Goal: Check status: Check status

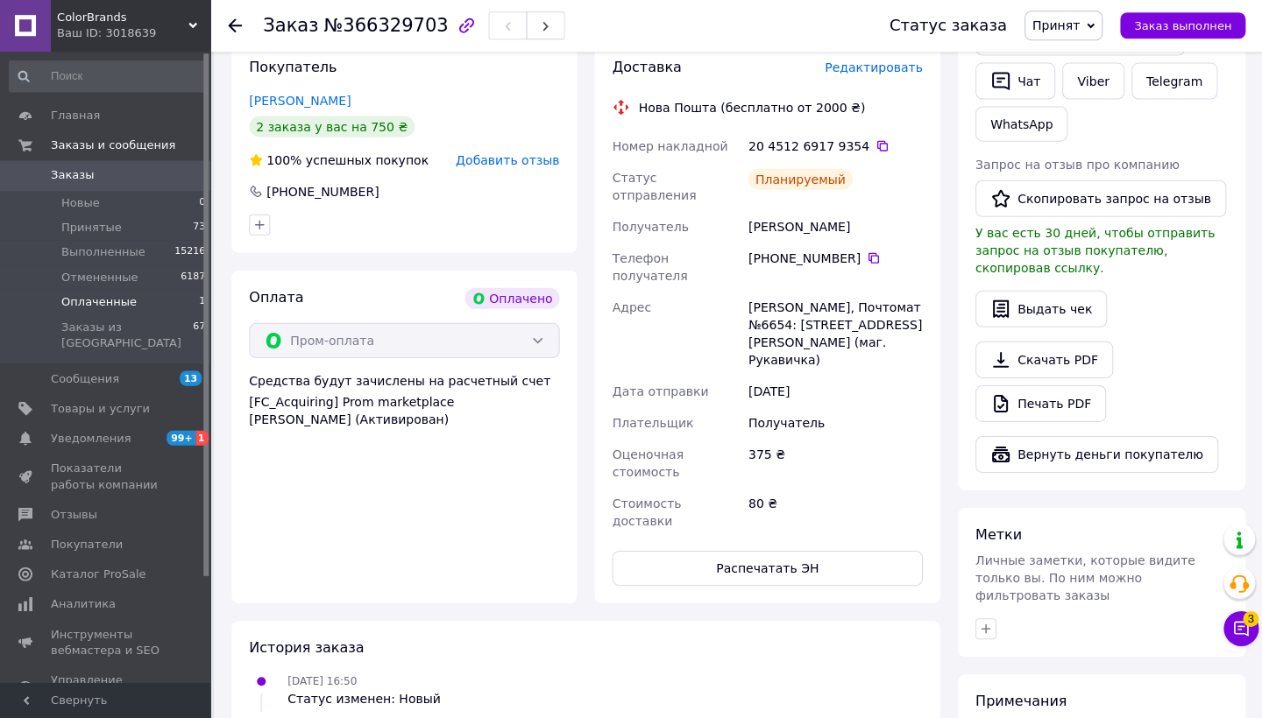
drag, startPoint x: 0, startPoint y: 0, endPoint x: 117, endPoint y: 296, distance: 318.6
click at [117, 299] on span "Оплаченные" at bounding box center [98, 302] width 75 height 16
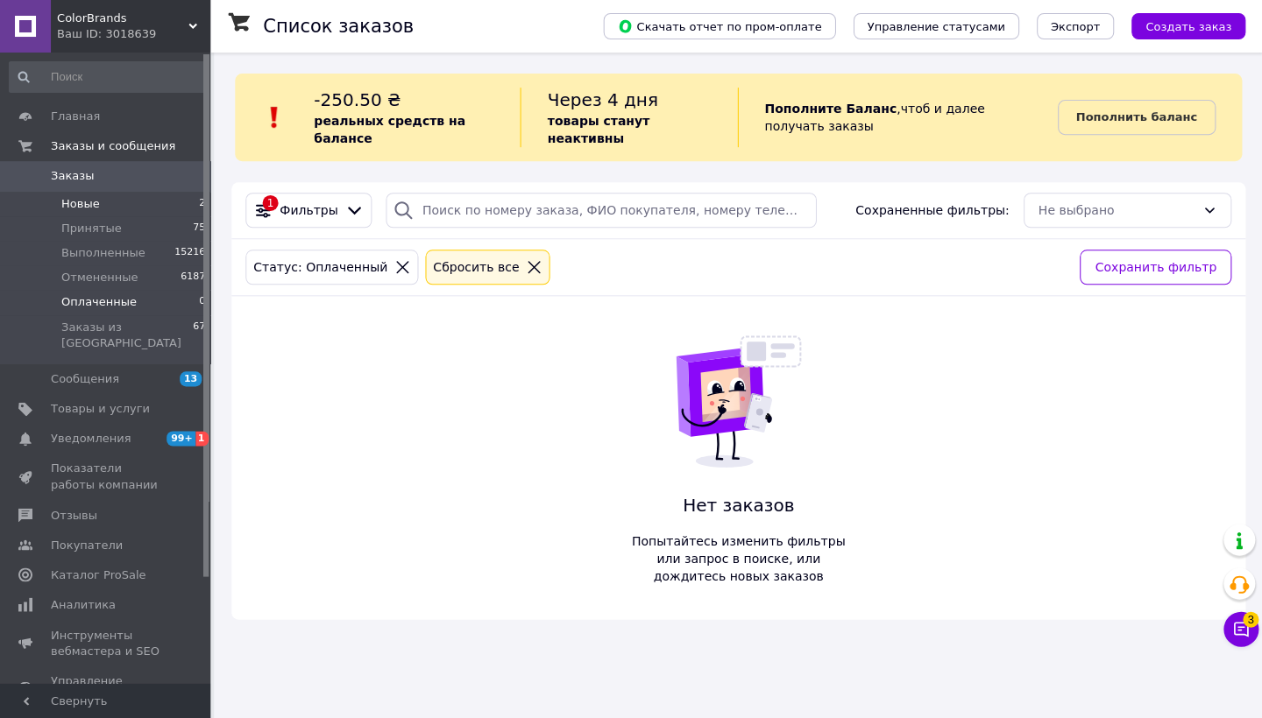
click at [131, 198] on li "Новые 2" at bounding box center [108, 204] width 216 height 25
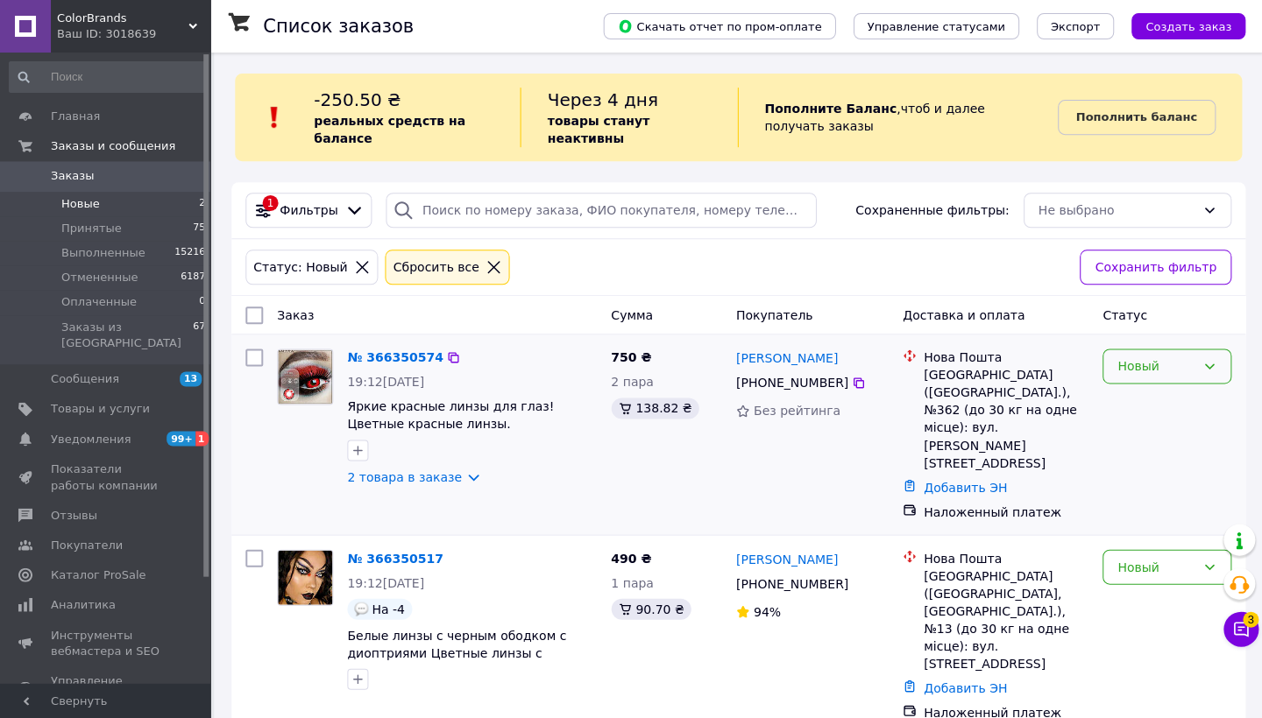
click at [1152, 361] on div "Новый" at bounding box center [1155, 366] width 78 height 19
click at [1139, 400] on li "Принят" at bounding box center [1165, 404] width 127 height 32
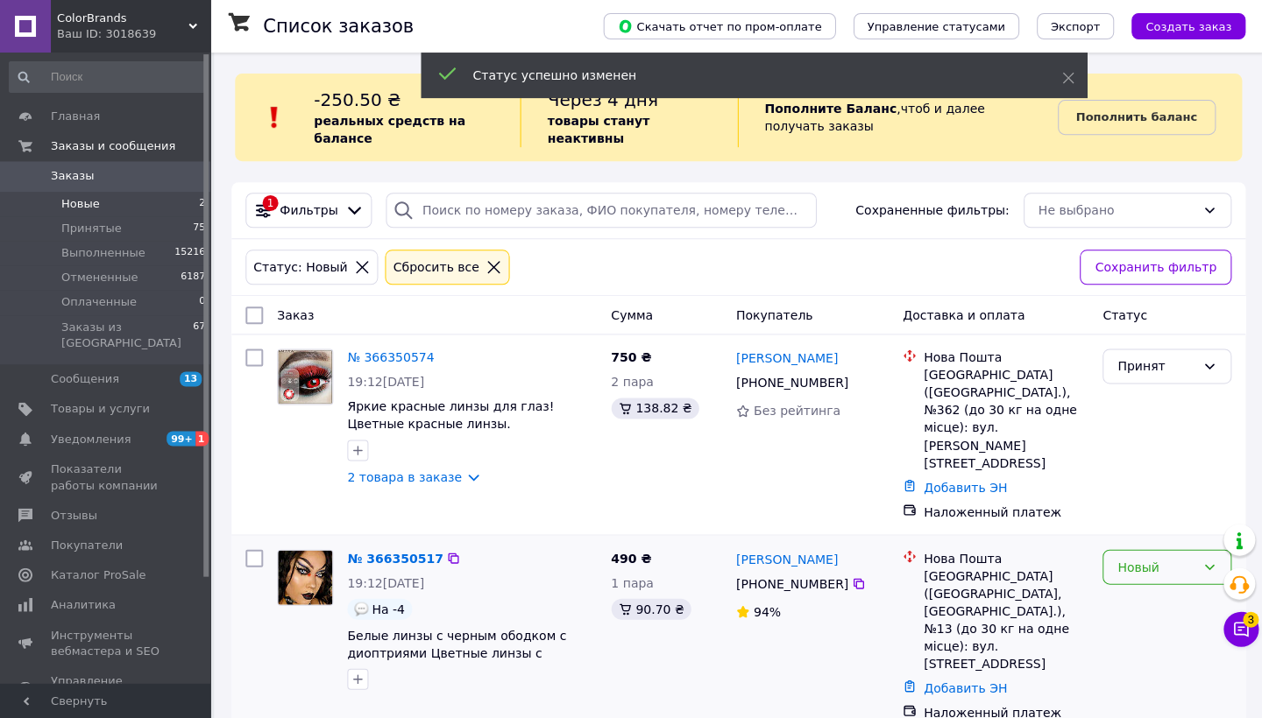
click at [1140, 557] on div "Новый" at bounding box center [1155, 566] width 78 height 19
click at [1133, 577] on li "Принят" at bounding box center [1165, 571] width 127 height 32
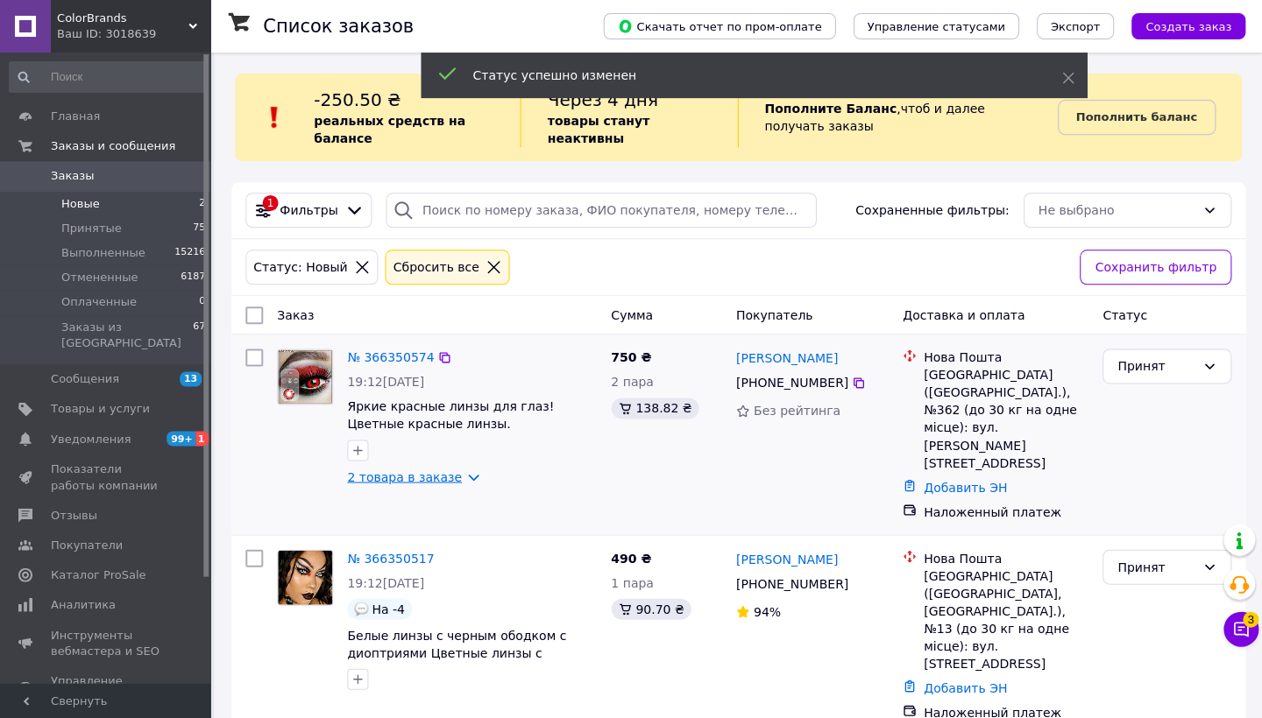
click at [433, 482] on link "2 товара в заказе" at bounding box center [404, 477] width 115 height 14
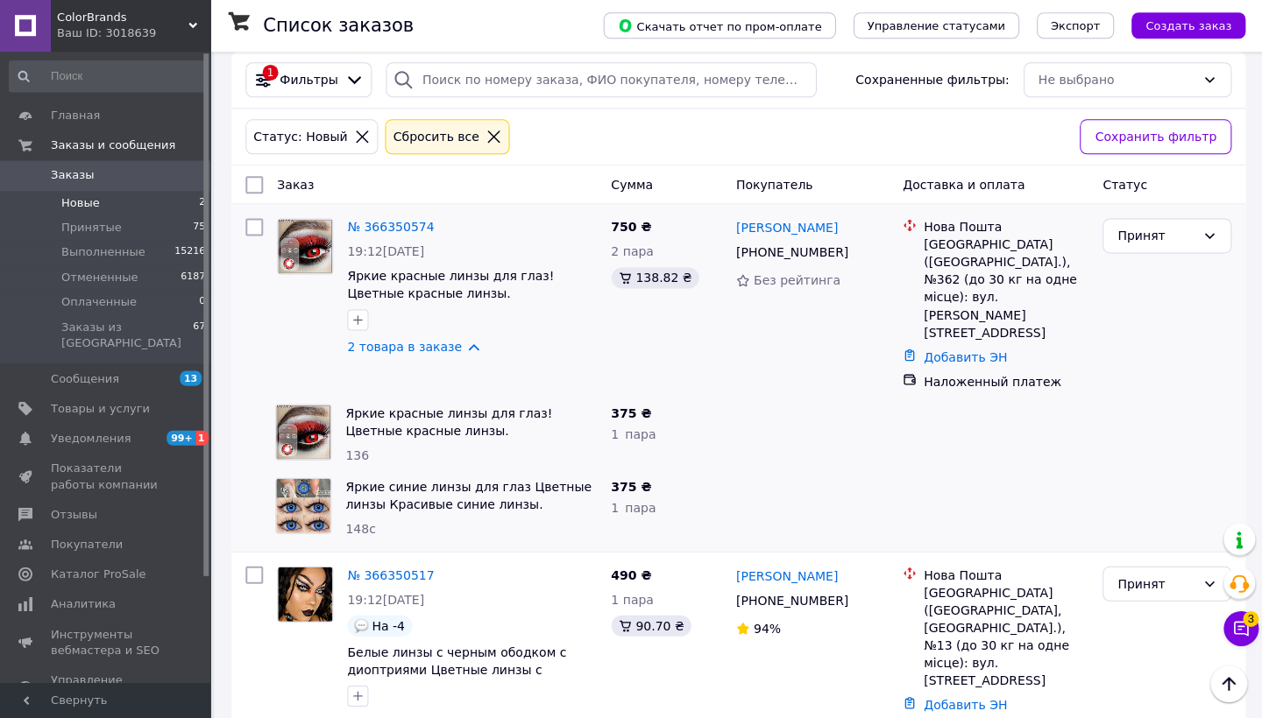
scroll to position [129, 0]
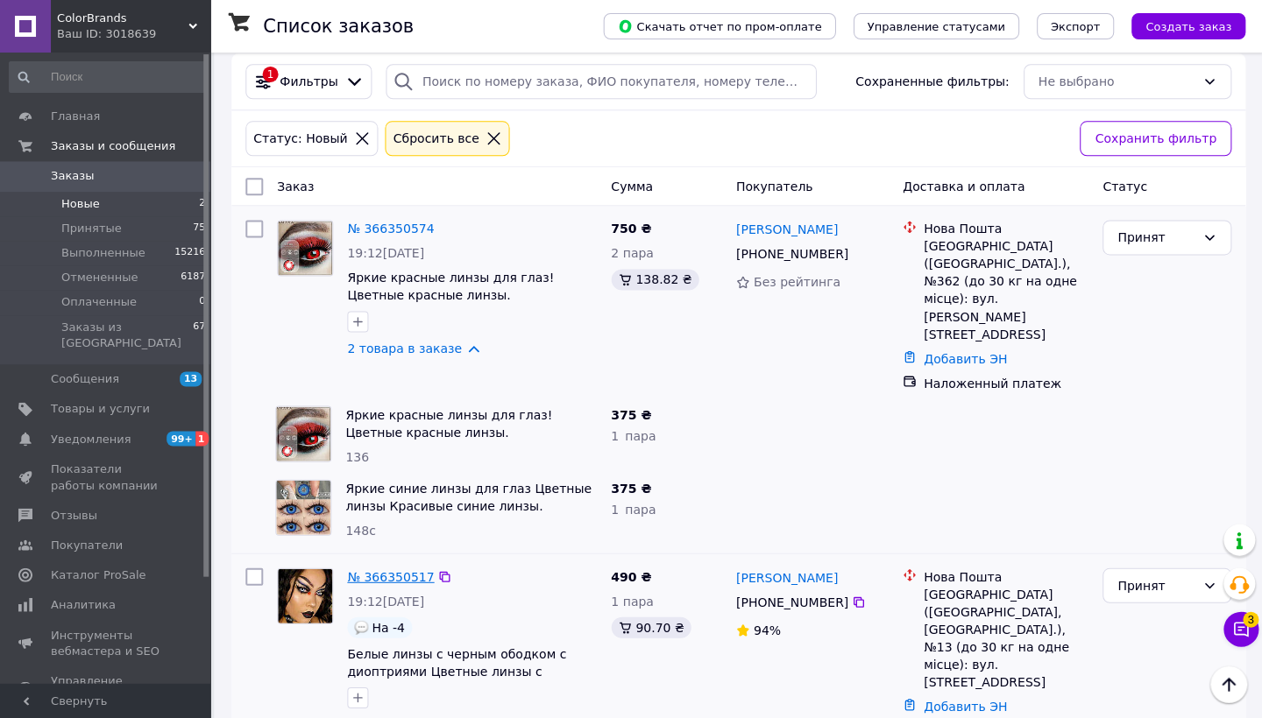
click at [390, 570] on link "№ 366350517" at bounding box center [390, 577] width 87 height 14
